Goal: Information Seeking & Learning: Learn about a topic

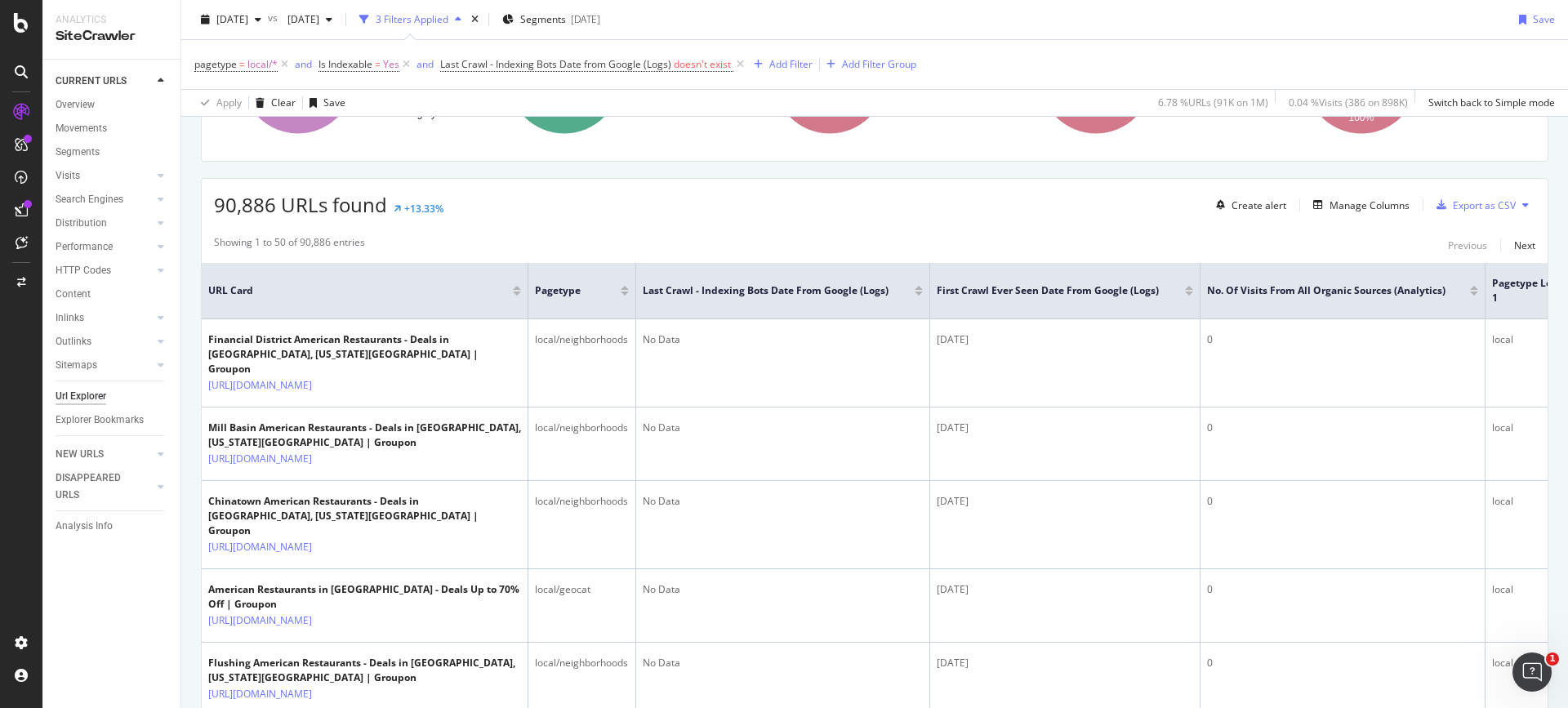
scroll to position [245, 0]
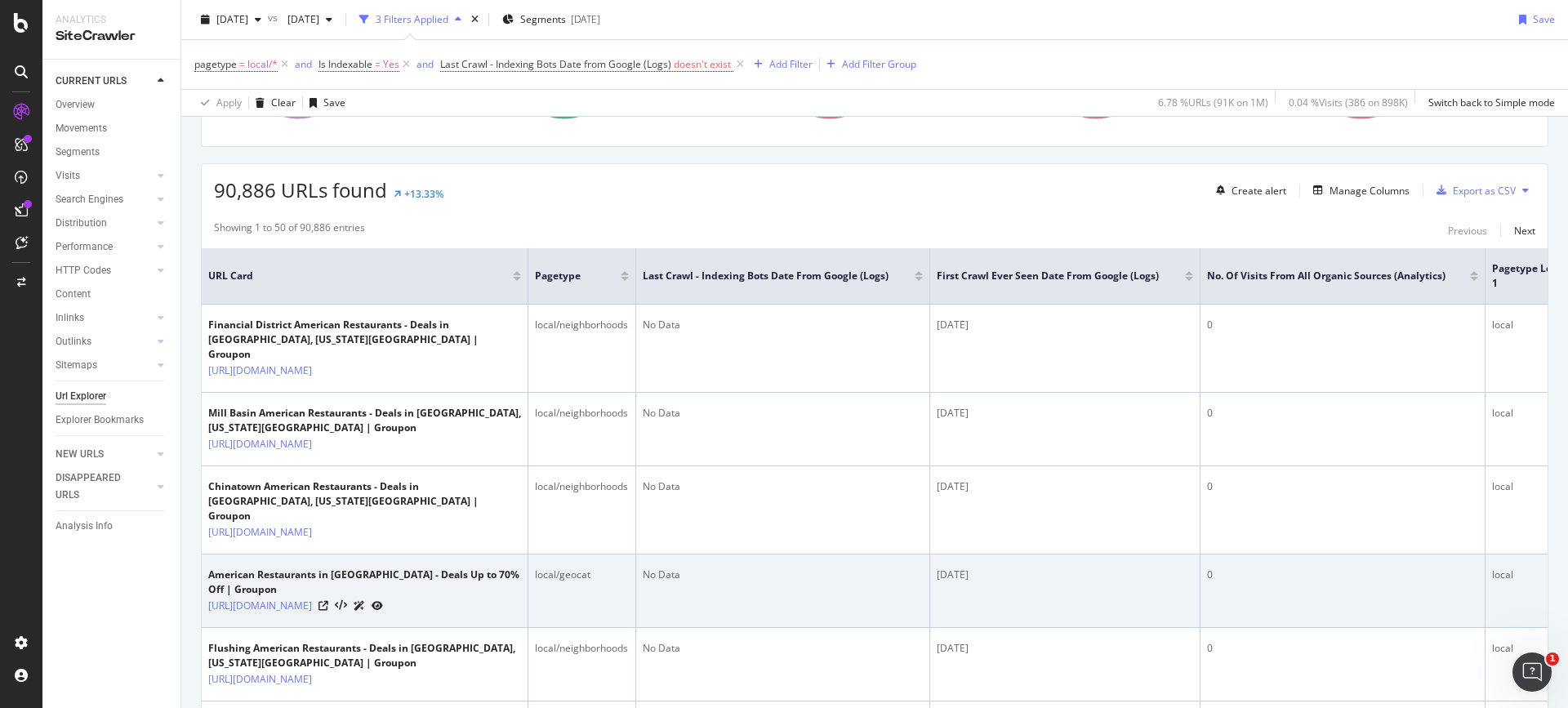
drag, startPoint x: 957, startPoint y: 323, endPoint x: 977, endPoint y: 591, distance: 268.7
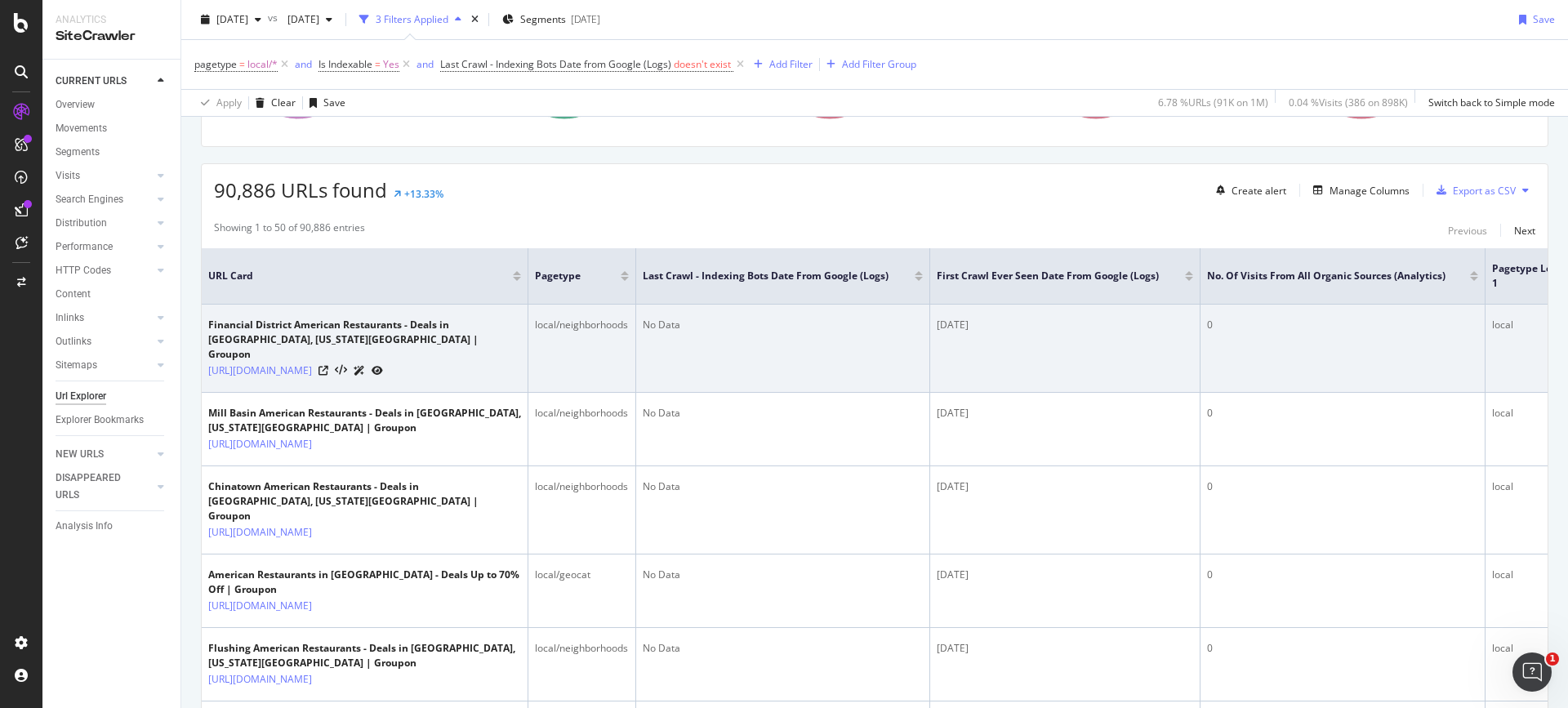
click at [957, 344] on td "[DATE]" at bounding box center [1065, 348] width 271 height 88
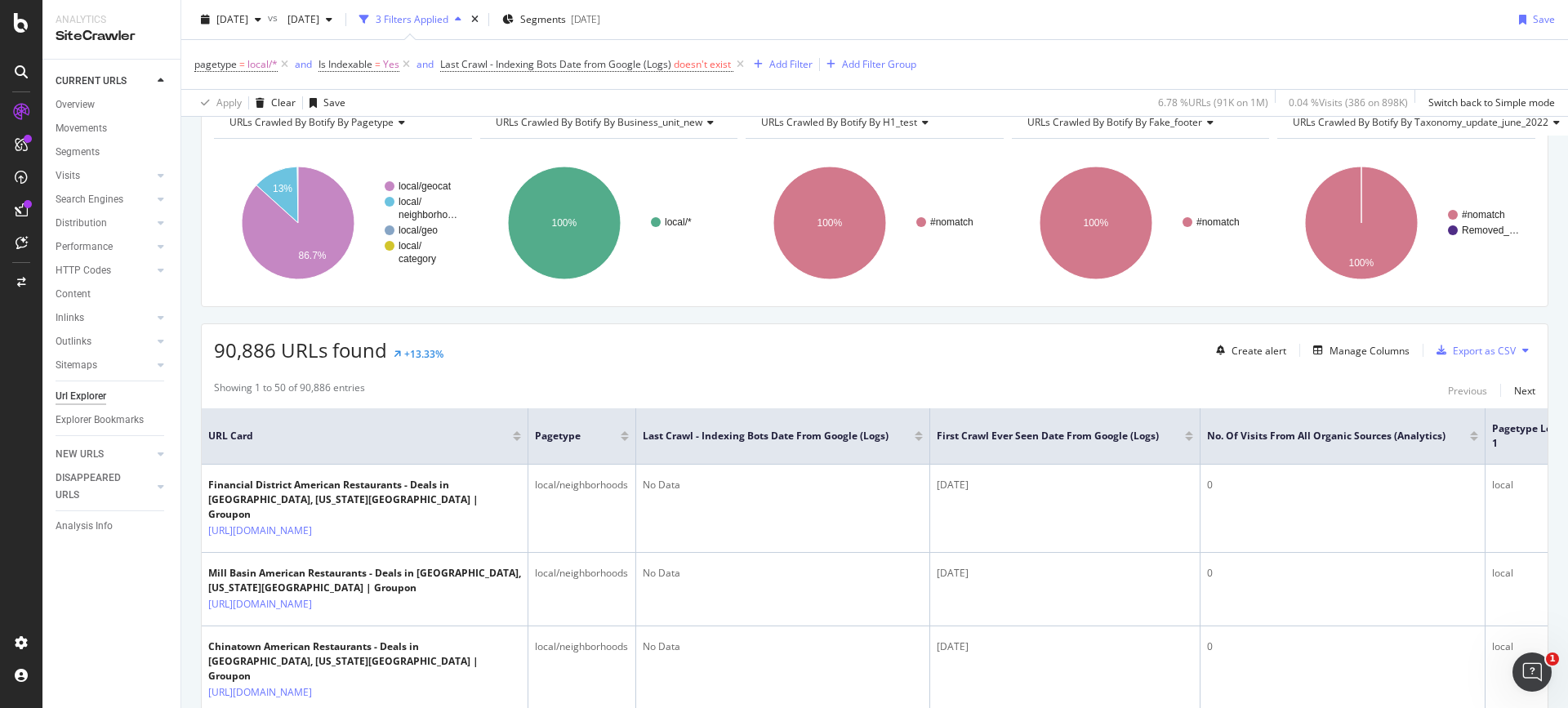
scroll to position [0, 0]
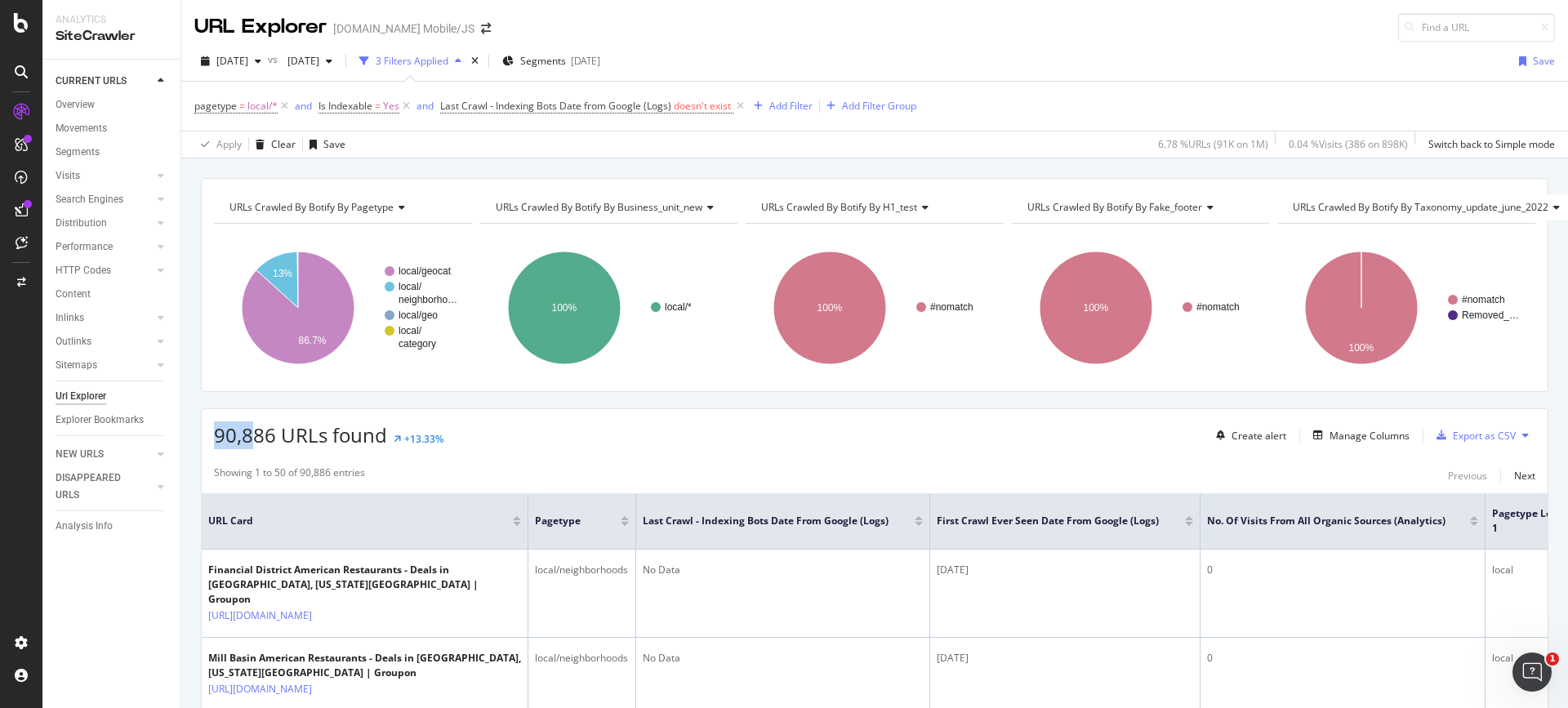
drag, startPoint x: 215, startPoint y: 434, endPoint x: 250, endPoint y: 434, distance: 35.0
click at [250, 434] on span "90,886 URLs found" at bounding box center [301, 434] width 174 height 27
drag, startPoint x: 276, startPoint y: 434, endPoint x: 211, endPoint y: 438, distance: 65.1
click at [211, 438] on div "90,886 URLs found +13.33% Create alert Manage Columns Export as CSV" at bounding box center [874, 429] width 1346 height 40
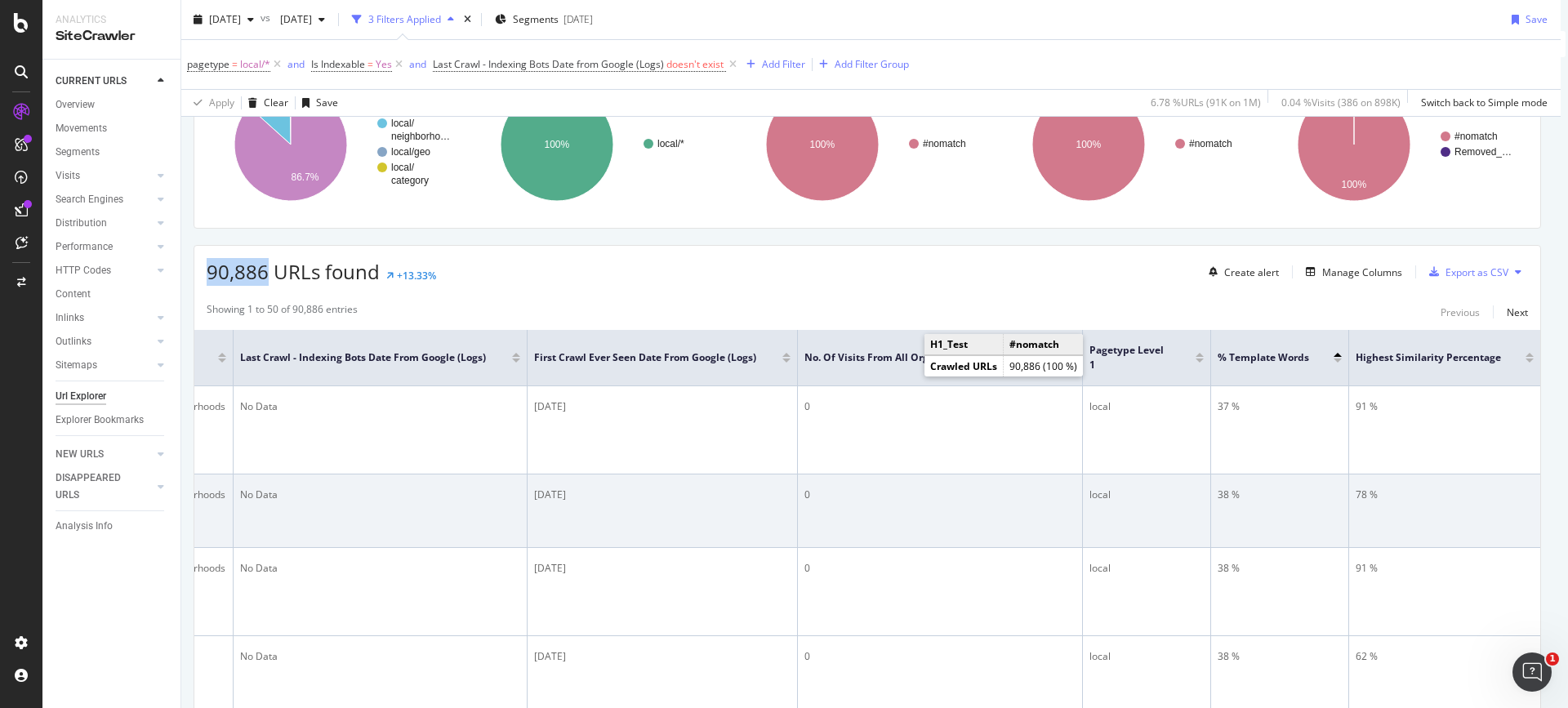
scroll to position [326, 12]
